Goal: Task Accomplishment & Management: Manage account settings

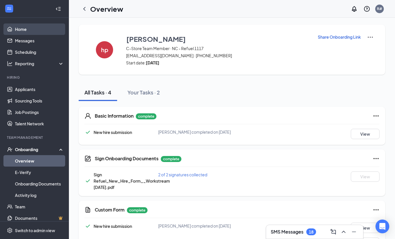
click at [20, 32] on link "Home" at bounding box center [39, 29] width 49 height 11
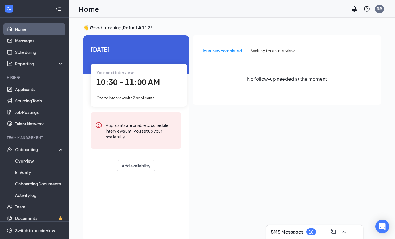
click at [22, 25] on link "Home" at bounding box center [39, 29] width 49 height 11
click at [19, 24] on link "Home" at bounding box center [39, 29] width 49 height 11
click at [29, 29] on link "Home" at bounding box center [39, 29] width 49 height 11
click at [25, 28] on link "Home" at bounding box center [39, 29] width 49 height 11
click at [15, 86] on link "Applicants" at bounding box center [39, 89] width 49 height 11
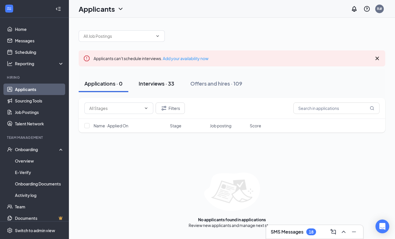
click at [147, 82] on div "Interviews · 33" at bounding box center [157, 83] width 36 height 7
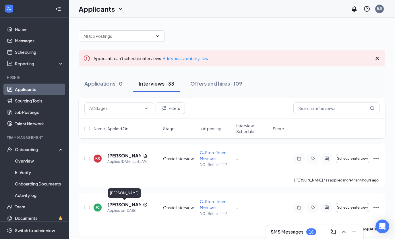
click at [126, 199] on div "[PERSON_NAME]" at bounding box center [124, 195] width 33 height 12
click at [120, 207] on h5 "[PERSON_NAME]" at bounding box center [123, 205] width 33 height 6
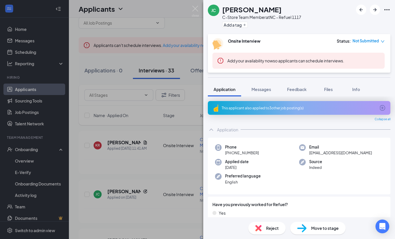
click at [110, 165] on div "[PERSON_NAME] C-Store Team Member at [GEOGRAPHIC_DATA] - Refuel 1117 Add a tag …" at bounding box center [197, 119] width 395 height 239
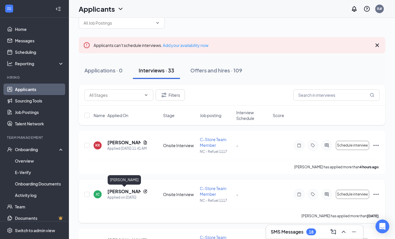
click at [108, 190] on h5 "[PERSON_NAME]" at bounding box center [123, 192] width 33 height 6
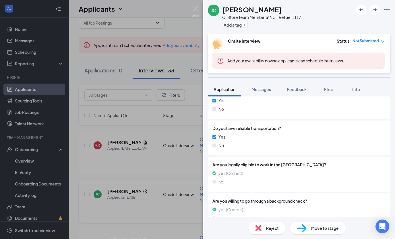
scroll to position [334, 0]
click at [110, 203] on div "[PERSON_NAME] C-Store Team Member at [GEOGRAPHIC_DATA] - Refuel 1117 Add a tag …" at bounding box center [197, 119] width 395 height 239
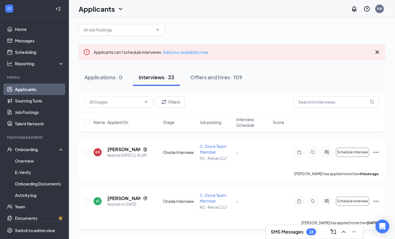
click at [108, 201] on h5 "[PERSON_NAME]" at bounding box center [123, 199] width 33 height 6
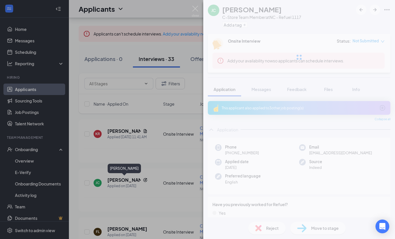
click at [106, 181] on div "[PERSON_NAME] C-Store Team Member at [GEOGRAPHIC_DATA] - Refuel 1117 Add a tag …" at bounding box center [197, 119] width 395 height 239
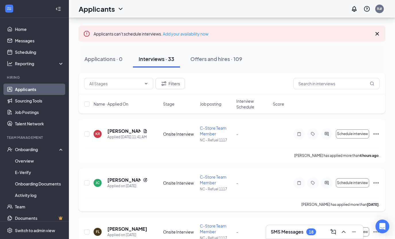
click at [108, 183] on h5 "[PERSON_NAME]" at bounding box center [123, 180] width 33 height 6
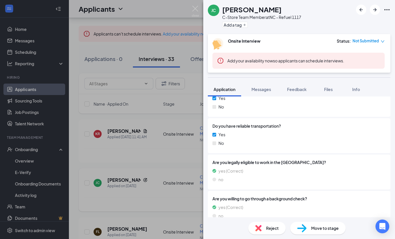
scroll to position [18, 0]
click at [320, 232] on span "Move to stage" at bounding box center [325, 228] width 28 height 6
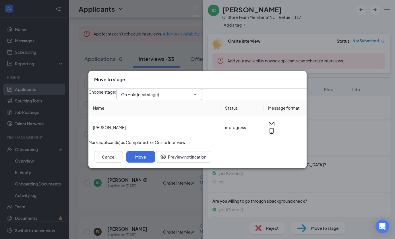
click at [186, 98] on input "On Hold (next stage)" at bounding box center [155, 94] width 69 height 6
click at [157, 162] on div "Hiring Complete" at bounding box center [141, 165] width 31 height 6
type input "Hiring Complete"
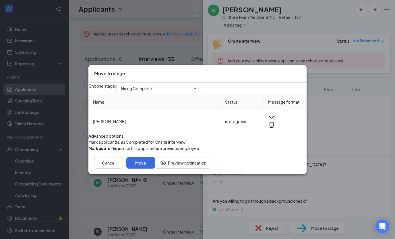
click at [281, 175] on div "Cancel Move Preview notification" at bounding box center [197, 163] width 218 height 23
click at [155, 169] on button "Move" at bounding box center [140, 162] width 29 height 11
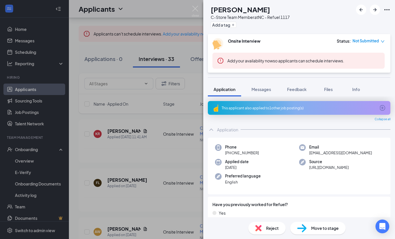
click at [86, 181] on div "FL [PERSON_NAME] C-Store Team Member at [GEOGRAPHIC_DATA] - Refuel 1117 Add a t…" at bounding box center [197, 119] width 395 height 239
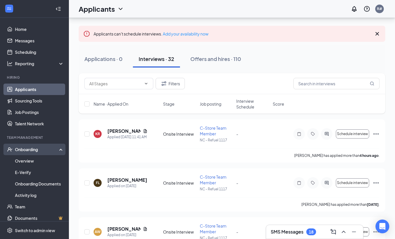
click at [21, 153] on div "Onboarding" at bounding box center [37, 150] width 44 height 6
click at [20, 152] on div "Onboarding" at bounding box center [37, 150] width 44 height 6
click at [18, 160] on link "Overview" at bounding box center [39, 160] width 49 height 11
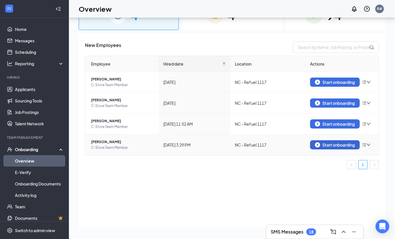
click at [340, 148] on button "Start onboarding" at bounding box center [335, 145] width 50 height 9
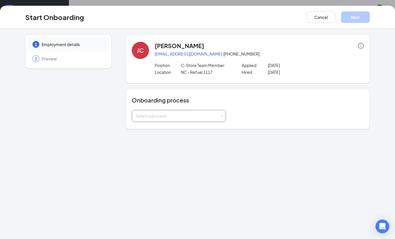
click at [210, 122] on div "Select a process" at bounding box center [179, 116] width 94 height 12
click at [191, 143] on div "1 Employment details 2 Preview [PERSON_NAME] [EMAIL_ADDRESS][DOMAIN_NAME] · [PH…" at bounding box center [197, 134] width 395 height 211
click at [211, 127] on div "Onboarding process Select a process" at bounding box center [248, 109] width 244 height 40
click at [214, 118] on div "Select a process" at bounding box center [177, 116] width 84 height 6
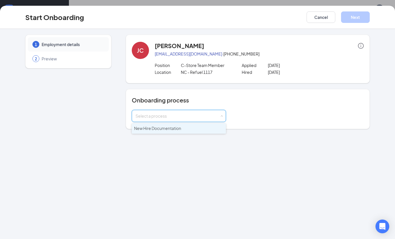
click at [175, 132] on li "New Hire Documentation" at bounding box center [179, 129] width 94 height 10
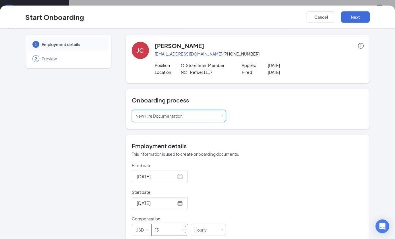
click at [169, 232] on input "13" at bounding box center [169, 230] width 36 height 11
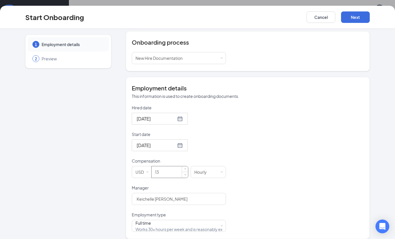
scroll to position [58, 0]
click at [142, 227] on div "Full time" at bounding box center [176, 224] width 83 height 6
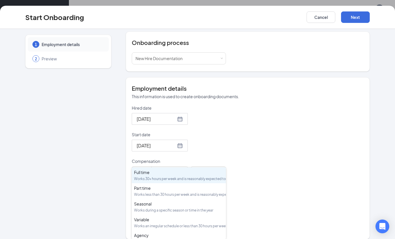
scroll to position [38, 0]
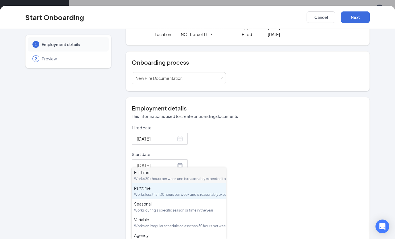
click at [136, 197] on div "Works less than 30 hours per week and is reasonably expected to work" at bounding box center [178, 194] width 89 height 5
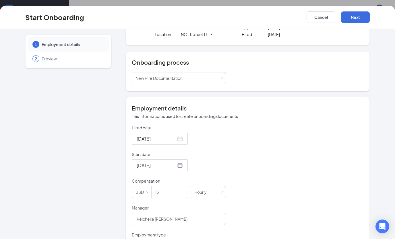
click at [355, 6] on div "Start Onboarding Cancel Next" at bounding box center [197, 17] width 395 height 23
click at [362, 17] on button "Next" at bounding box center [355, 16] width 29 height 11
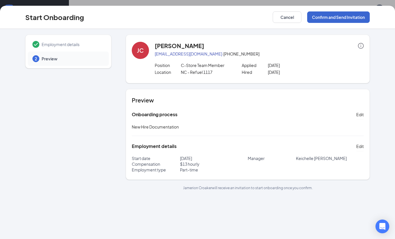
scroll to position [0, 0]
click at [335, 12] on button "Confirm and Send Invitation" at bounding box center [338, 16] width 63 height 11
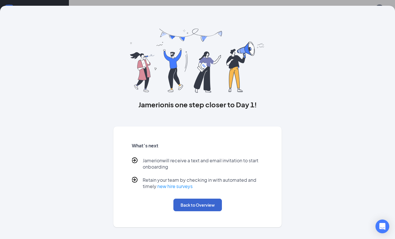
click at [187, 207] on button "Back to Overview" at bounding box center [197, 205] width 48 height 13
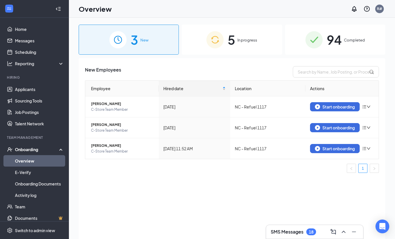
click at [232, 43] on span "5" at bounding box center [230, 40] width 7 height 20
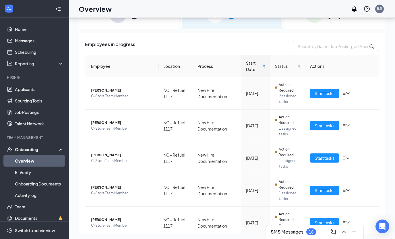
scroll to position [26, 0]
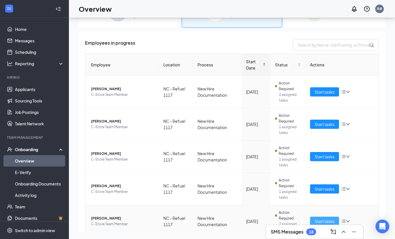
click at [323, 225] on span "Start tasks" at bounding box center [324, 222] width 20 height 6
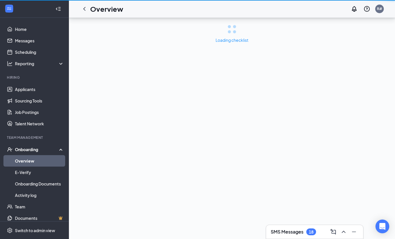
scroll to position [18, 0]
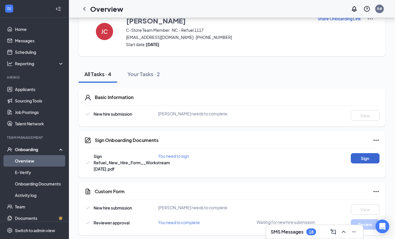
click at [372, 159] on button "Sign" at bounding box center [364, 158] width 29 height 10
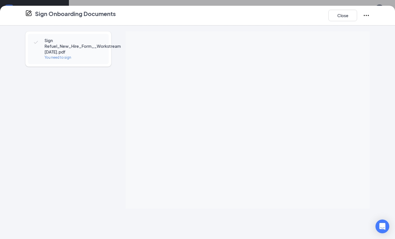
click at [36, 175] on div "Sign Refuel_New_Hire_Form__Workstream [DATE].pdf You need to sign" at bounding box center [68, 120] width 86 height 178
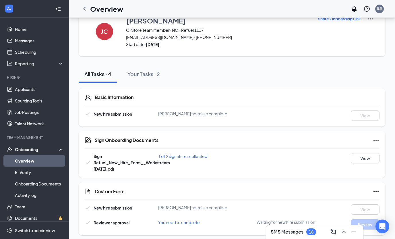
click at [255, 112] on div "Sign Onboarding Documents Close Sign Refuel_New_Hire_Form__Workstream [DATE].pd…" at bounding box center [197, 119] width 395 height 239
click at [152, 80] on button "Your Tasks · 2" at bounding box center [144, 74] width 44 height 17
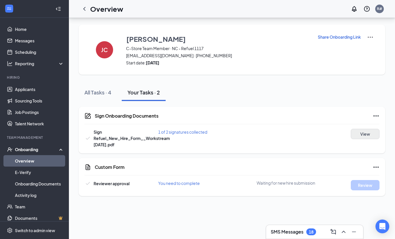
click at [370, 129] on button "View" at bounding box center [364, 134] width 29 height 10
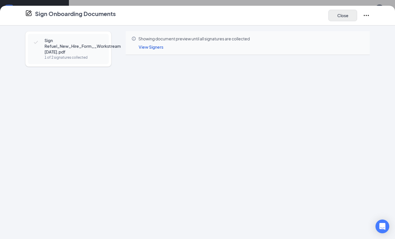
click at [343, 19] on button "Close" at bounding box center [342, 15] width 29 height 11
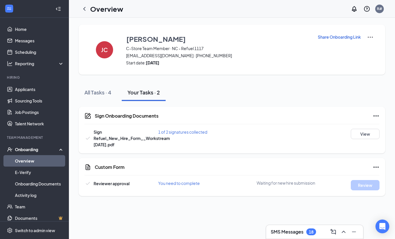
scroll to position [0, 0]
click at [85, 6] on icon "ChevronLeft" at bounding box center [84, 8] width 7 height 7
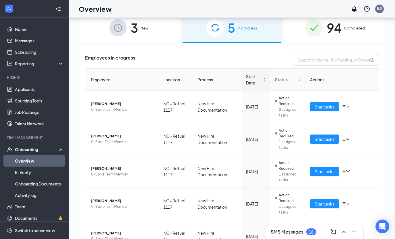
scroll to position [26, 0]
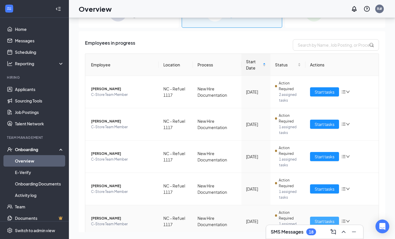
click at [327, 219] on span "Start tasks" at bounding box center [324, 222] width 20 height 6
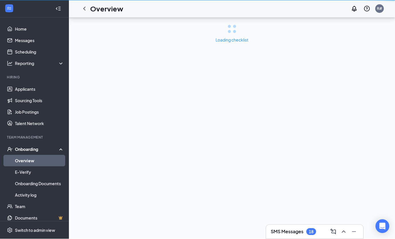
scroll to position [18, 0]
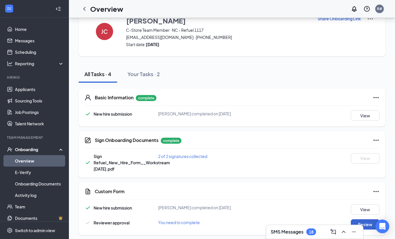
click at [360, 222] on button "Review" at bounding box center [364, 225] width 29 height 10
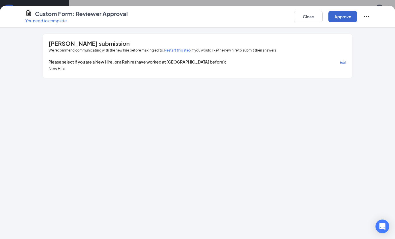
click at [342, 15] on button "Approve" at bounding box center [342, 16] width 29 height 11
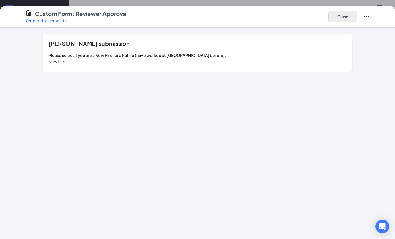
click at [345, 15] on button "Close" at bounding box center [342, 16] width 29 height 11
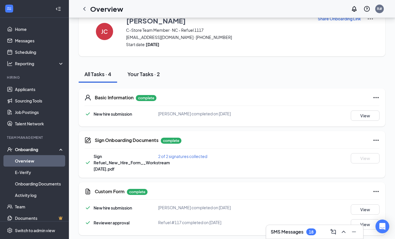
click at [153, 69] on button "Your Tasks · 2" at bounding box center [144, 74] width 44 height 17
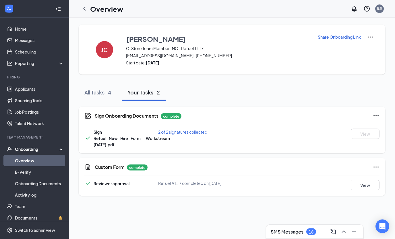
scroll to position [0, 0]
click at [357, 190] on button "View" at bounding box center [364, 185] width 29 height 10
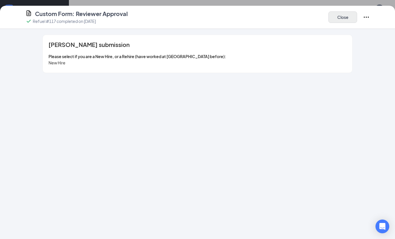
click at [338, 20] on button "Close" at bounding box center [342, 16] width 29 height 11
